Goal: Information Seeking & Learning: Learn about a topic

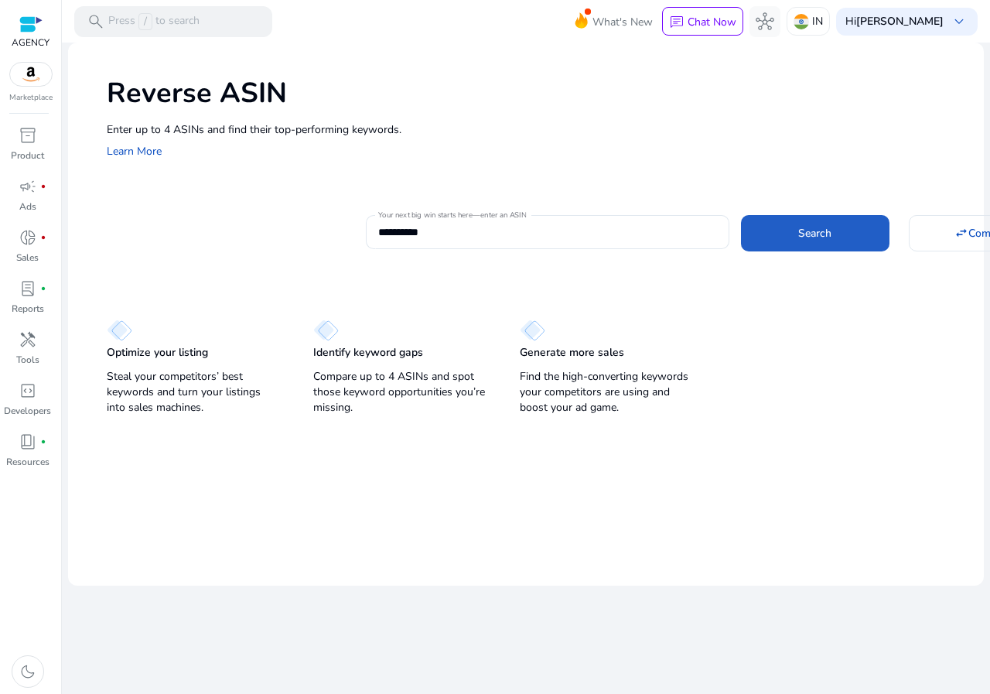
click at [873, 219] on span at bounding box center [815, 232] width 149 height 37
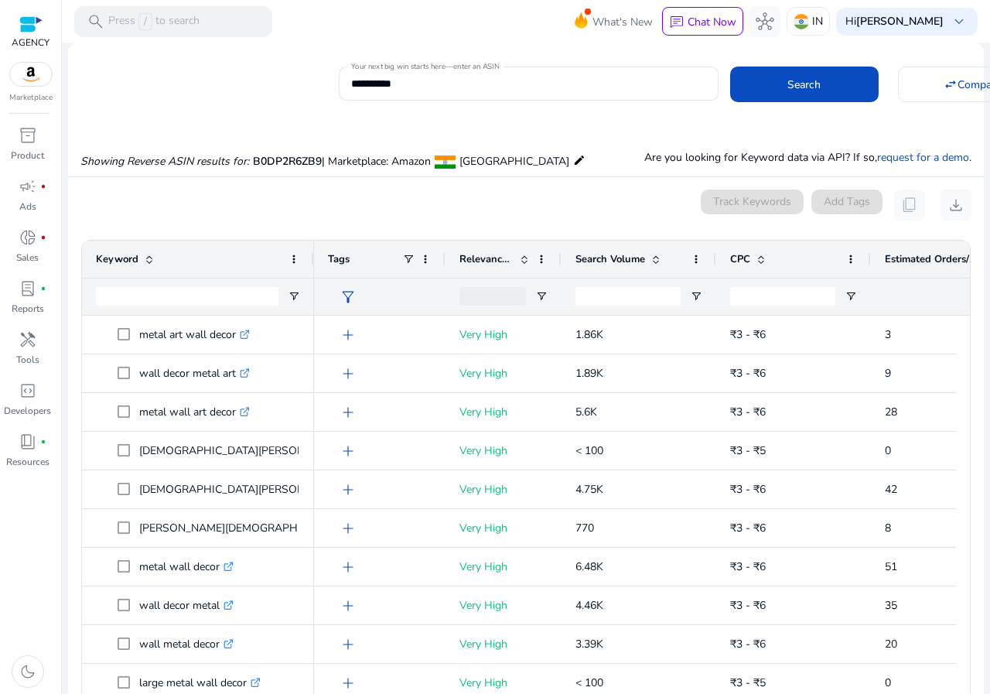
scroll to position [113, 0]
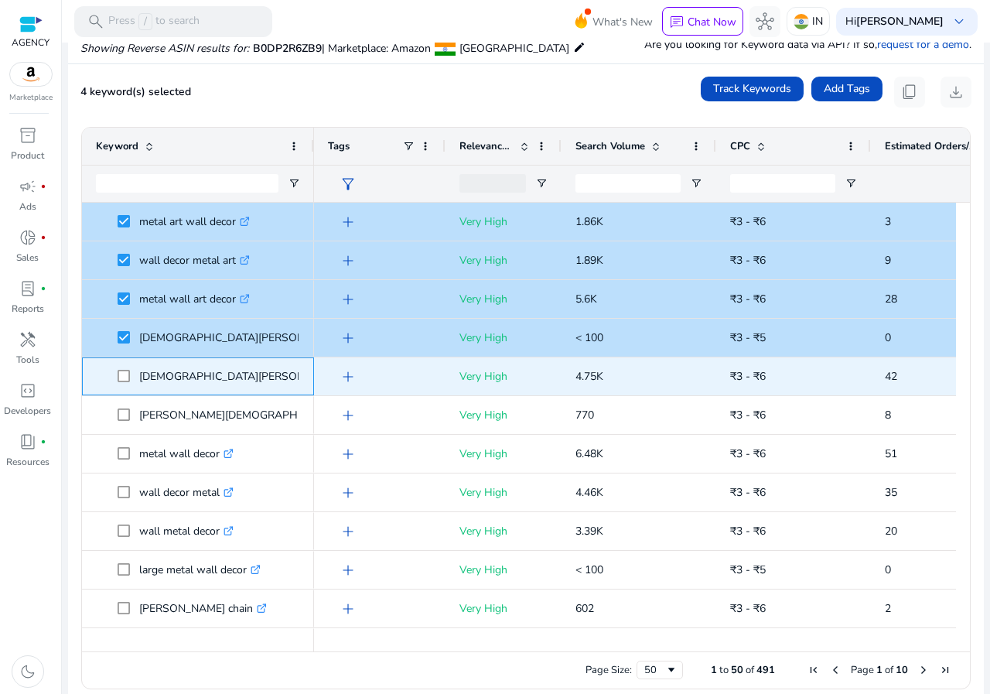
click at [124, 384] on span at bounding box center [129, 377] width 22 height 32
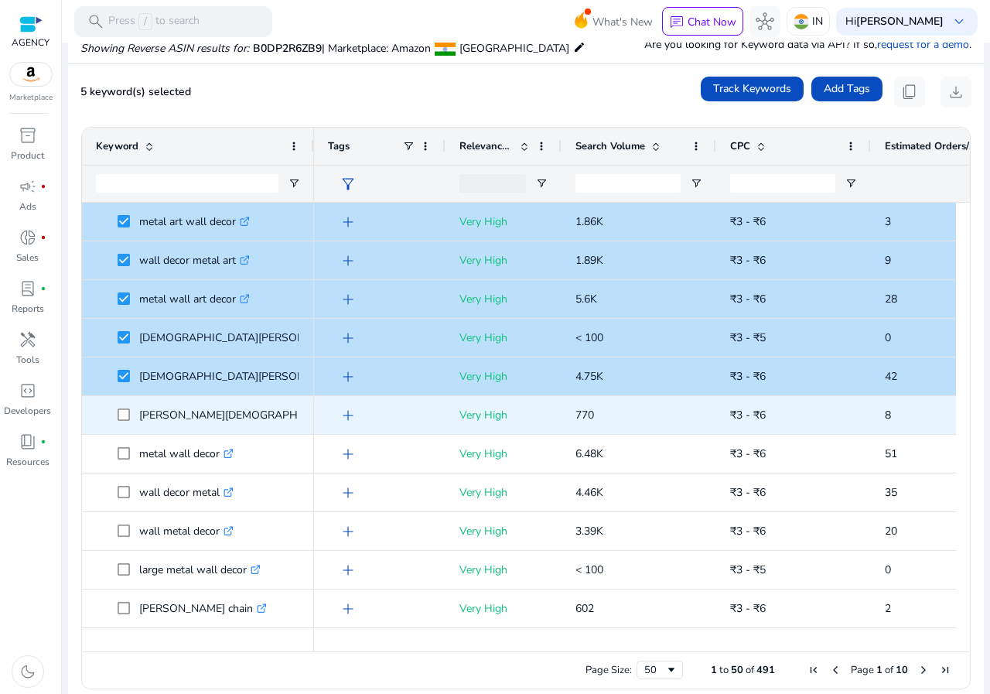
click at [115, 408] on span "[PERSON_NAME][DEMOGRAPHIC_DATA] .st0{fill:#2c8af8}" at bounding box center [198, 415] width 204 height 32
click at [116, 411] on span "[PERSON_NAME][DEMOGRAPHIC_DATA] .st0{fill:#2c8af8}" at bounding box center [198, 415] width 204 height 32
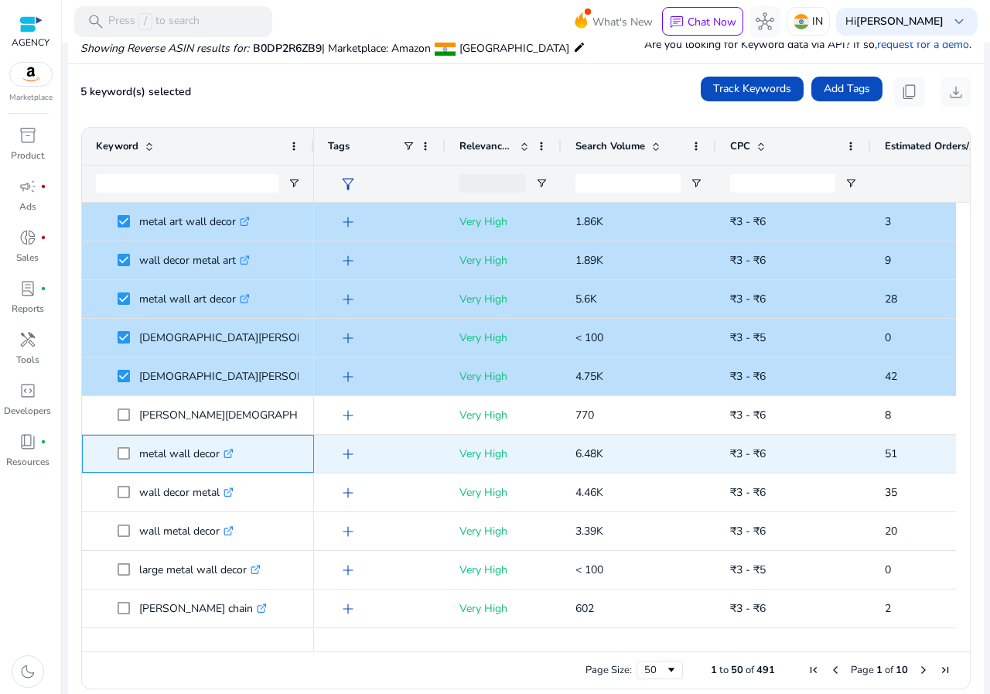
click at [128, 463] on span at bounding box center [129, 454] width 22 height 32
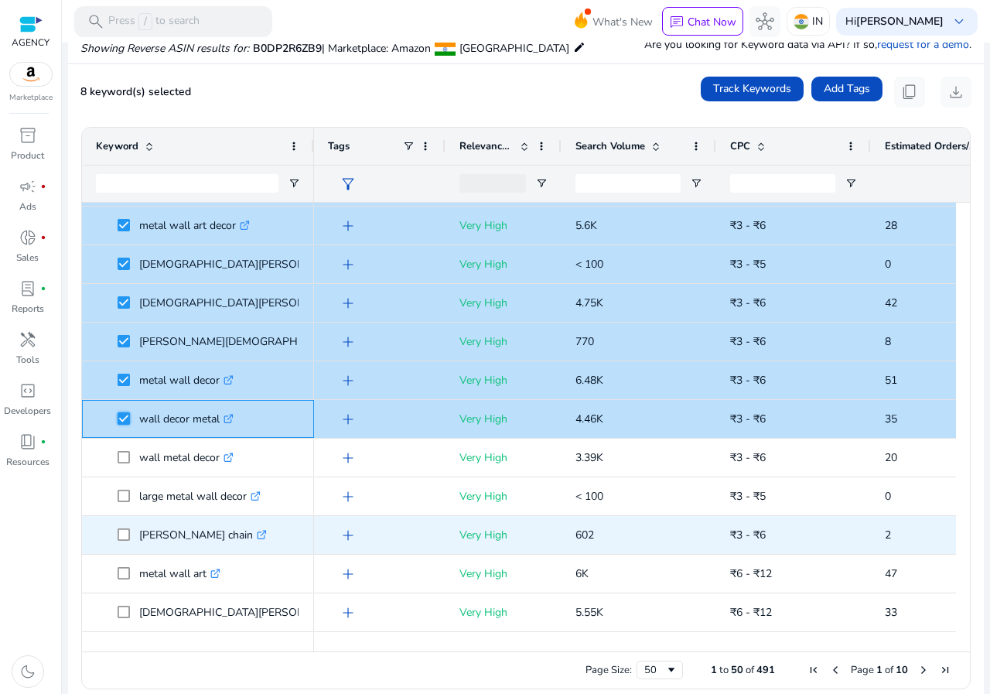
scroll to position [155, 0]
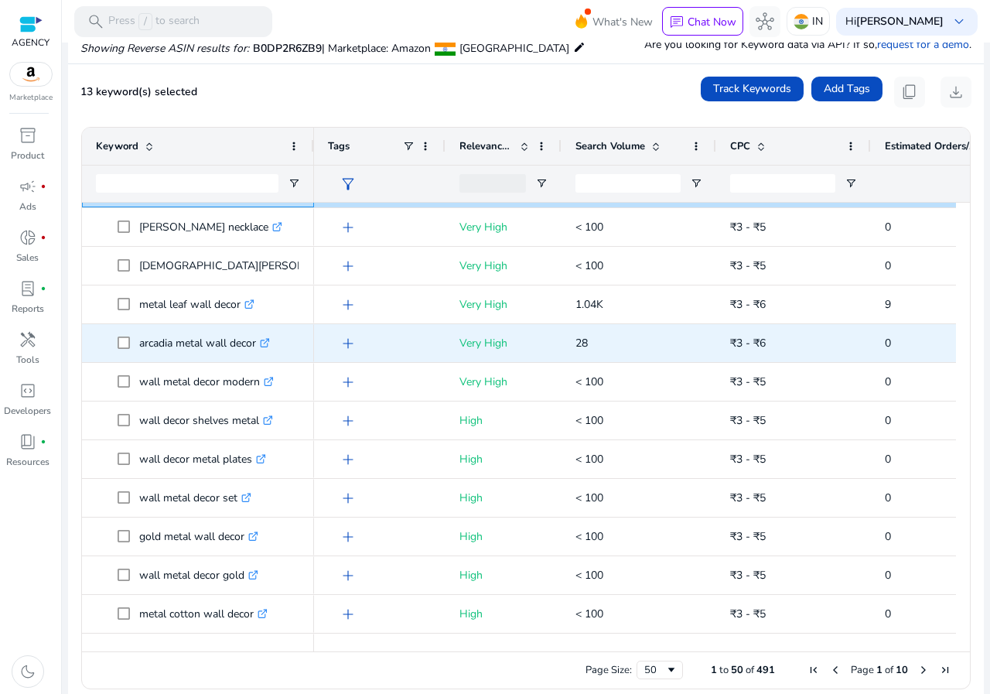
scroll to position [0, 0]
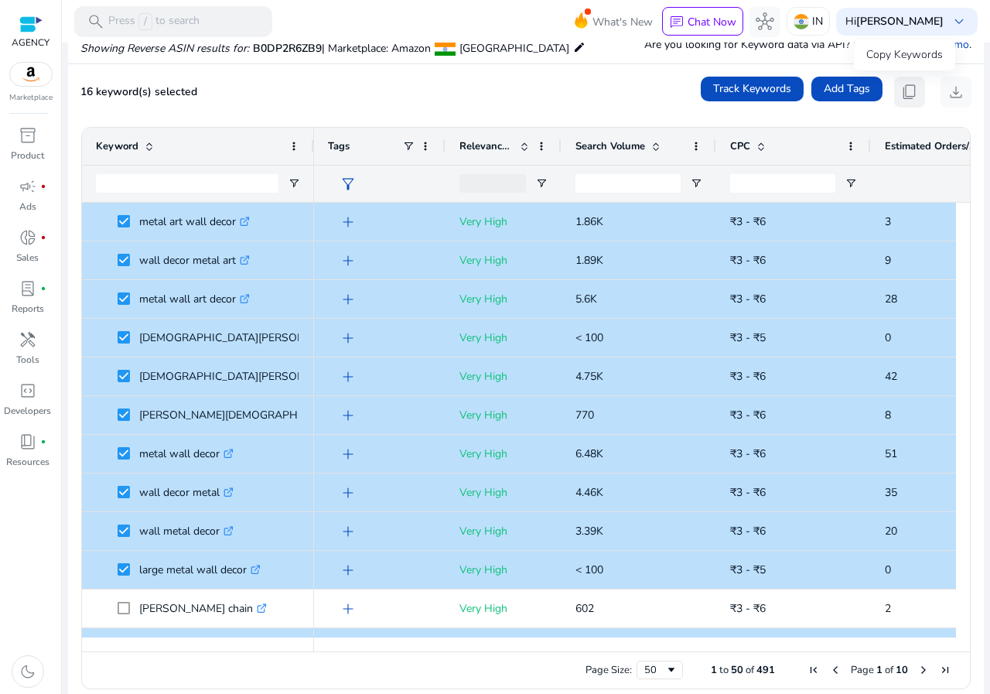
click at [901, 96] on span "content_copy" at bounding box center [910, 92] width 19 height 19
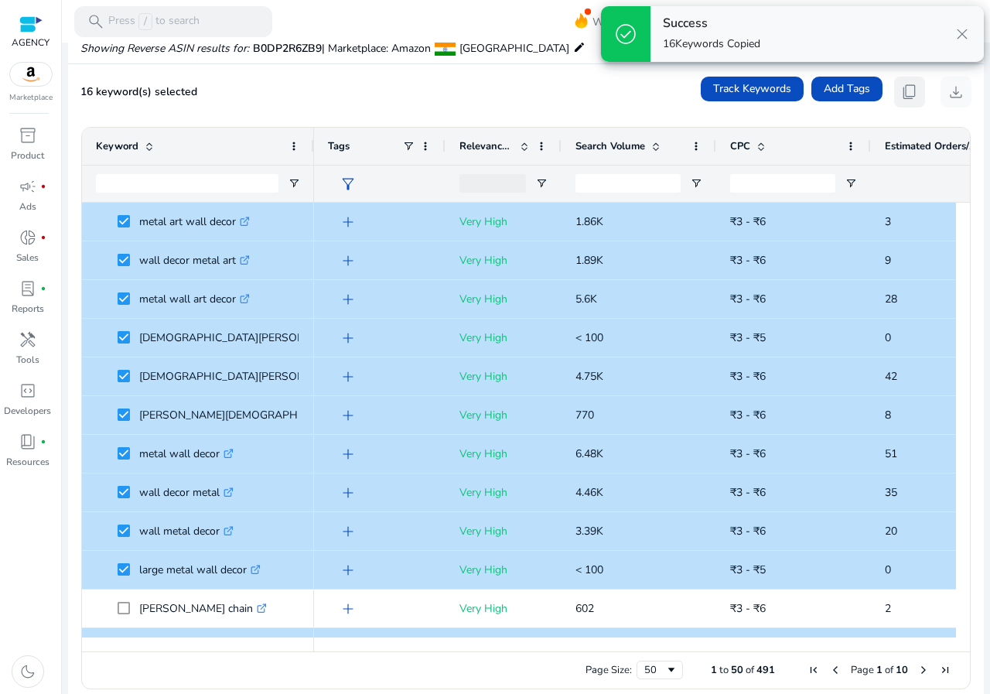
click at [901, 96] on span "content_copy" at bounding box center [910, 92] width 19 height 19
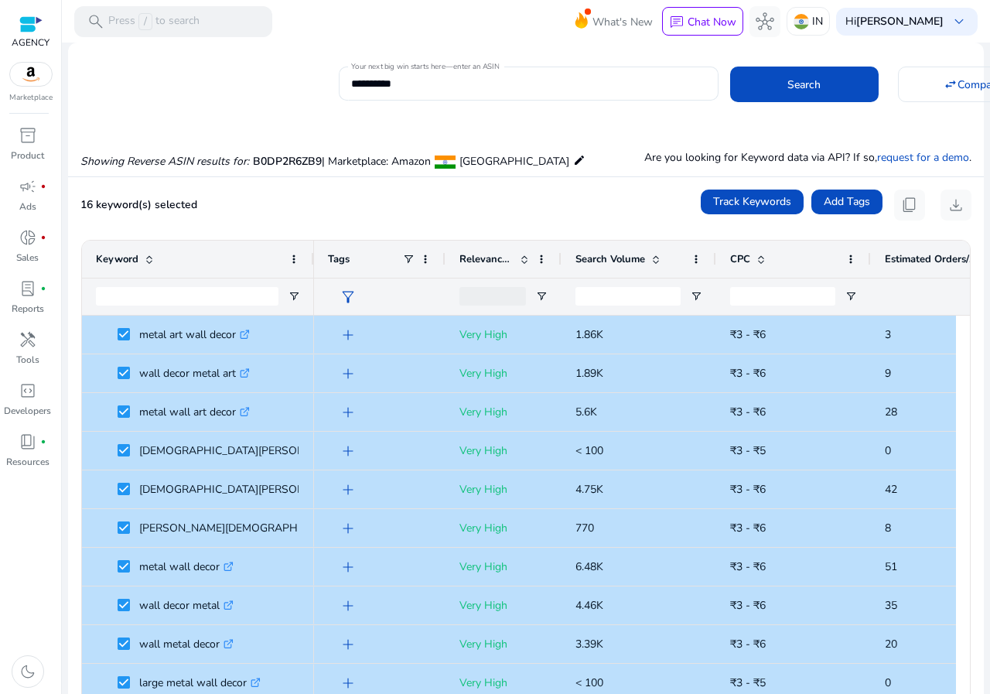
scroll to position [113, 0]
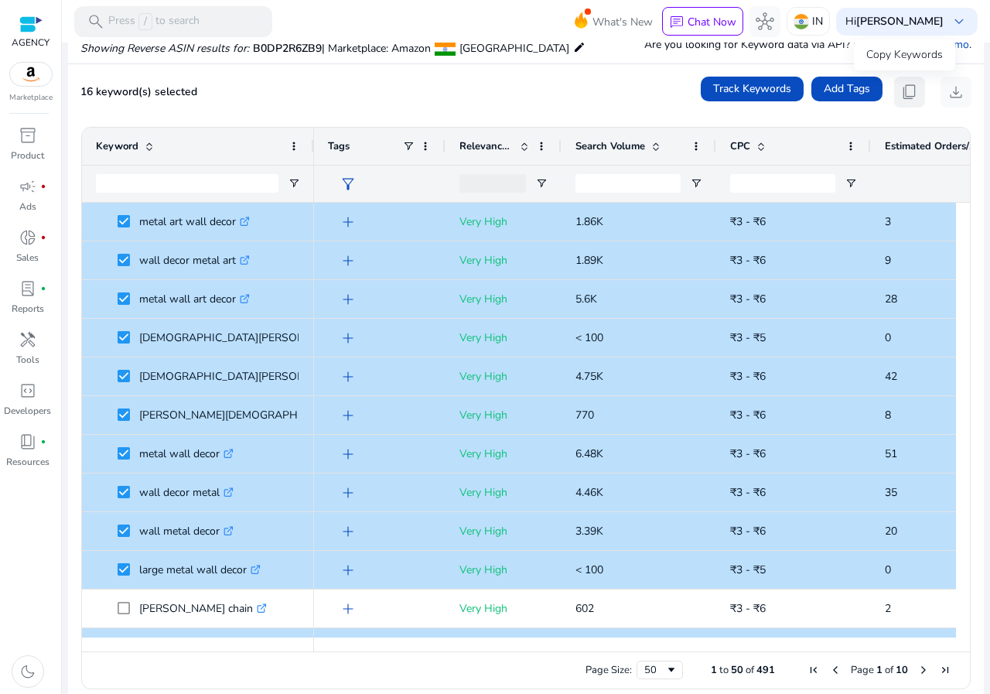
click at [904, 91] on span "content_copy" at bounding box center [910, 92] width 19 height 19
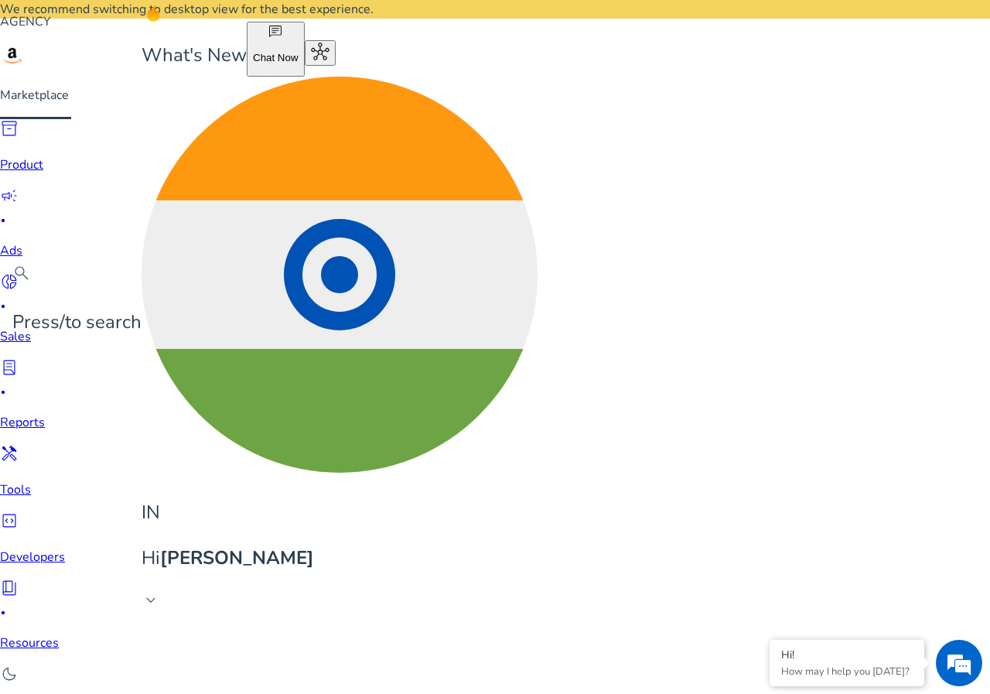
scroll to position [113, 0]
